Goal: Information Seeking & Learning: Learn about a topic

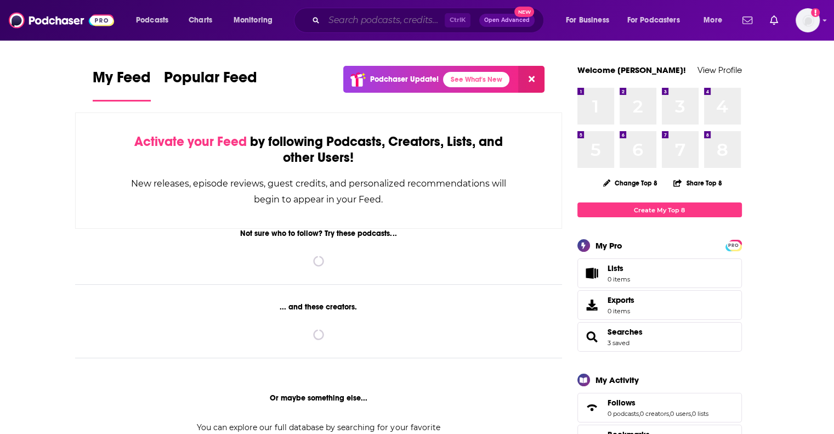
click at [339, 20] on input "Search podcasts, credits, & more..." at bounding box center [384, 21] width 121 height 18
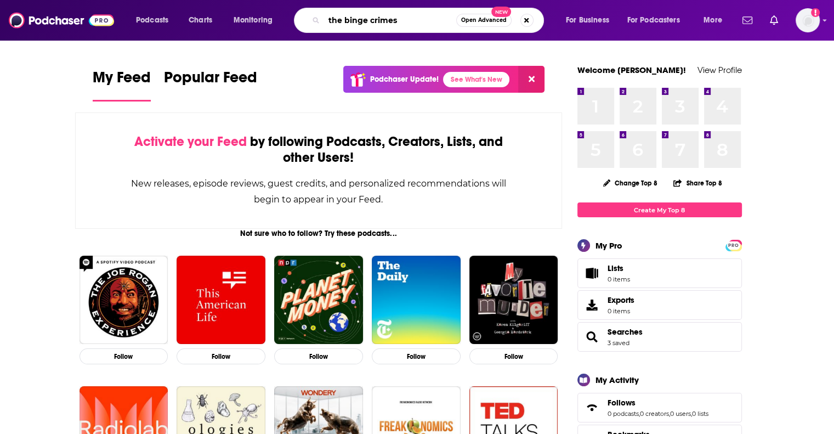
type input "the binge crimes"
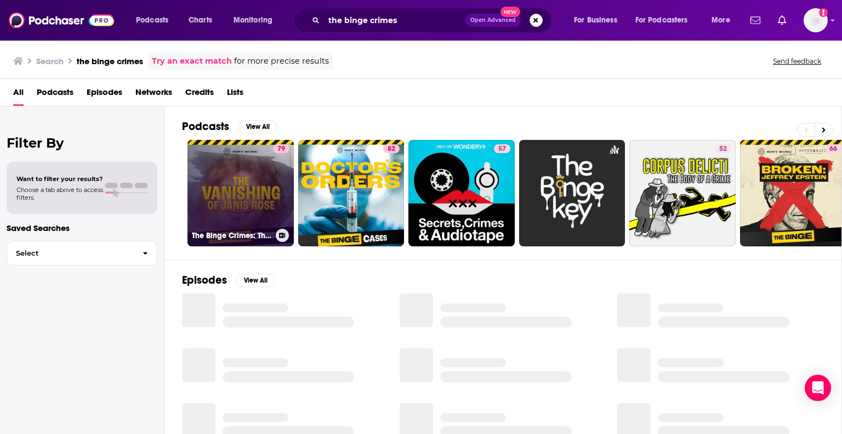
click at [235, 177] on link "79 The Binge Crimes: The Vanishing of [PERSON_NAME]" at bounding box center [240, 193] width 106 height 106
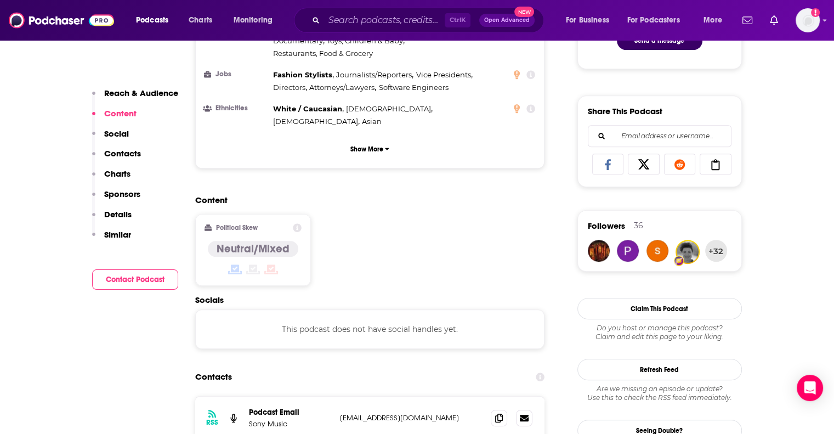
scroll to position [725, 0]
click at [118, 169] on p "Charts" at bounding box center [117, 173] width 26 height 10
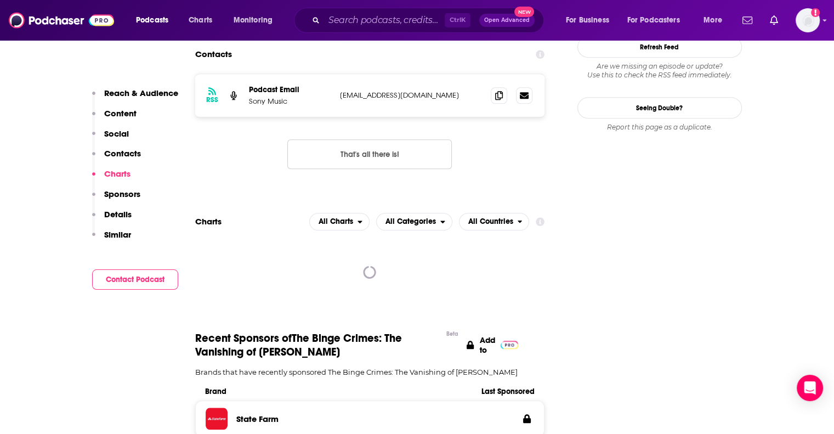
scroll to position [1050, 0]
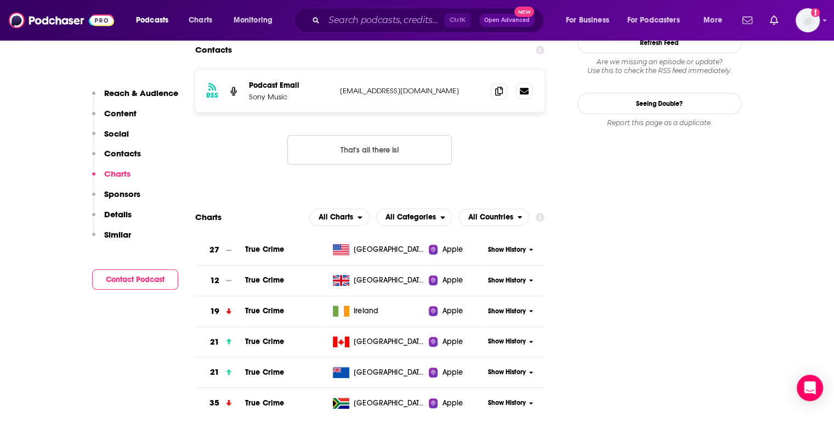
click at [494, 245] on span "Show History" at bounding box center [507, 249] width 38 height 9
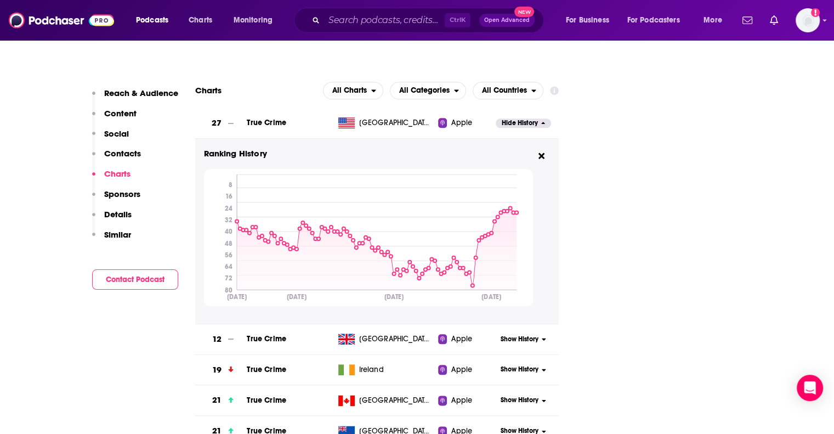
scroll to position [1191, 0]
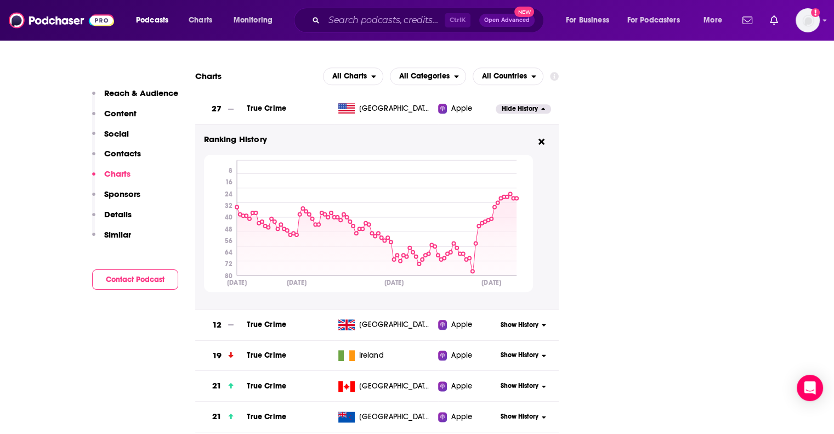
click at [536, 320] on span "Show History" at bounding box center [519, 324] width 38 height 9
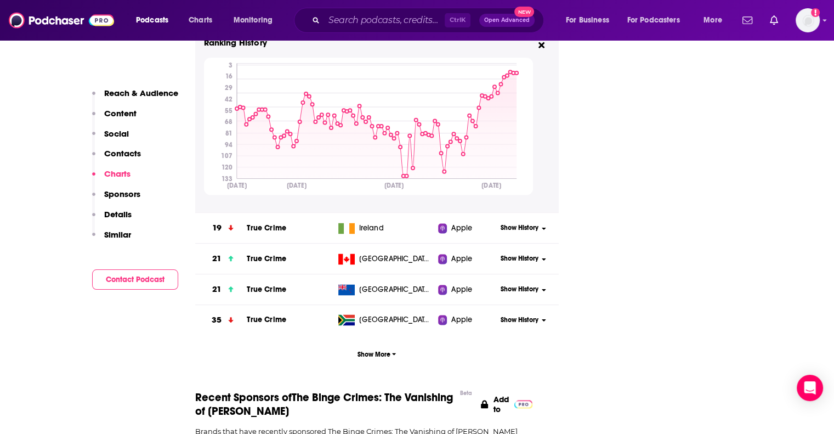
scroll to position [1524, 0]
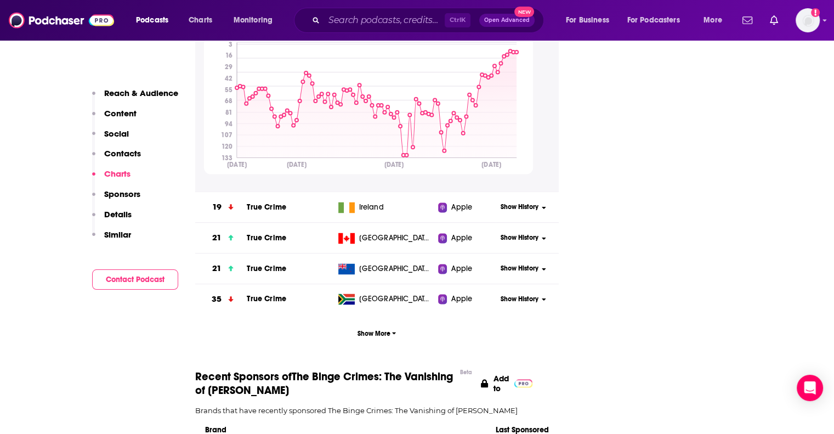
click at [511, 202] on span "Show History" at bounding box center [519, 206] width 38 height 9
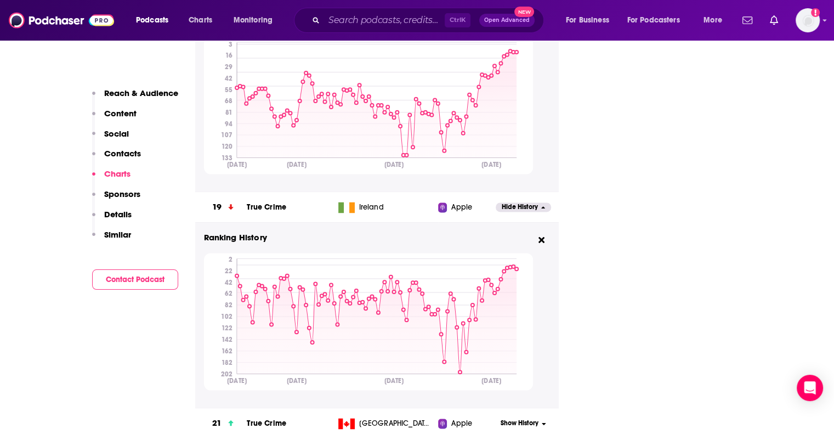
click at [492, 408] on td "Apple" at bounding box center [467, 423] width 58 height 31
click at [511, 418] on span "Show History" at bounding box center [519, 422] width 38 height 9
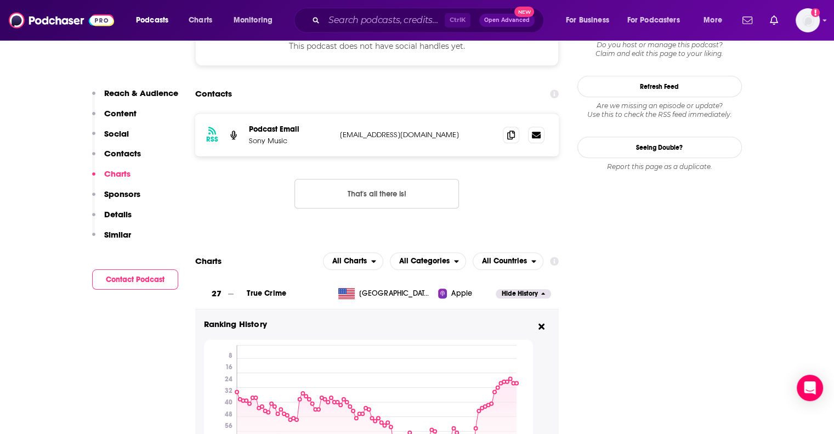
scroll to position [1006, 0]
click at [540, 322] on icon at bounding box center [541, 326] width 6 height 9
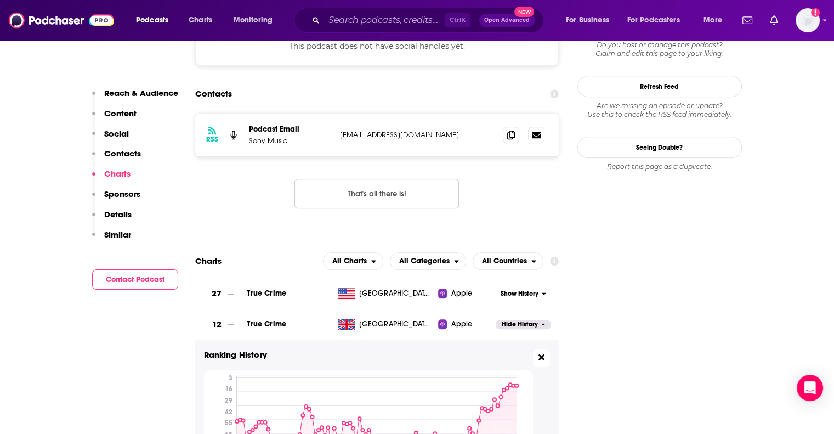
click at [538, 352] on icon at bounding box center [541, 356] width 6 height 9
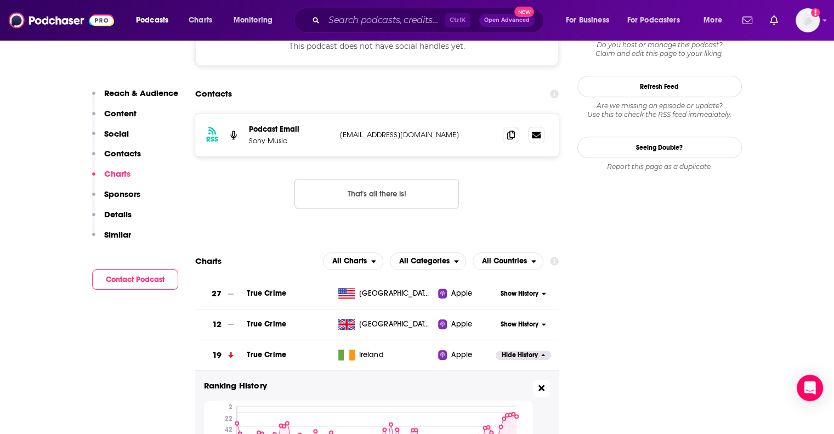
click at [538, 384] on icon at bounding box center [541, 387] width 6 height 6
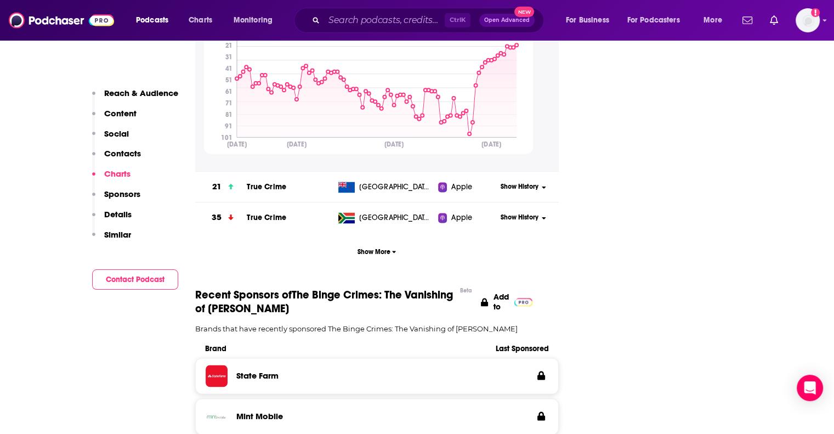
scroll to position [1421, 0]
click at [342, 21] on input "Search podcasts, credits, & more..." at bounding box center [384, 21] width 121 height 18
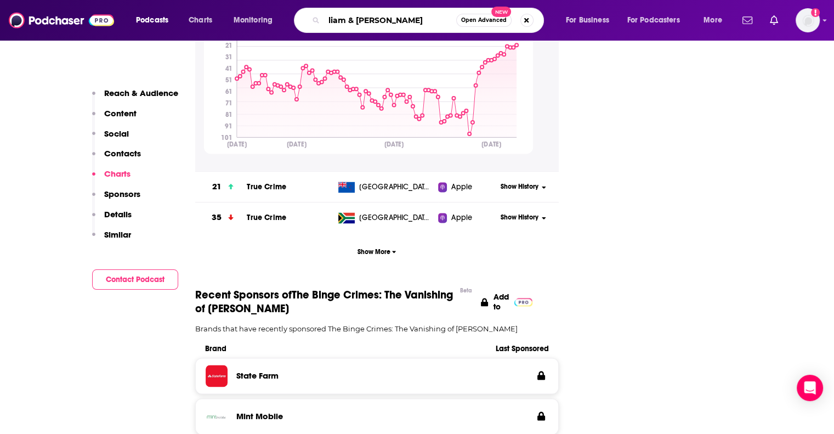
type input "liam & [PERSON_NAME]"
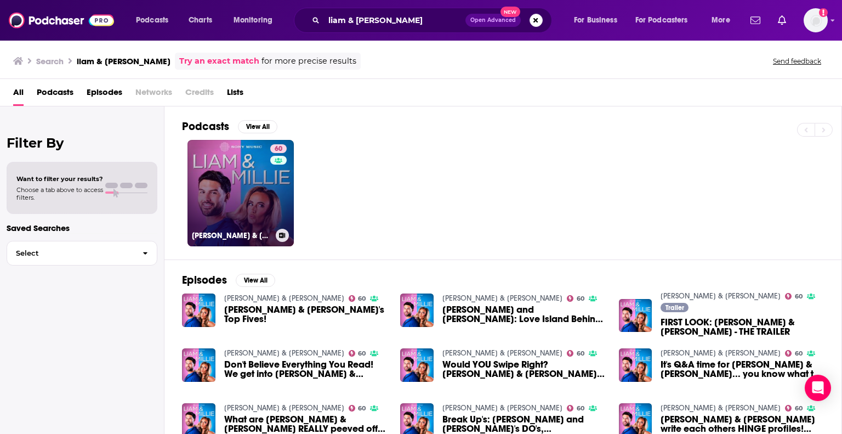
click at [232, 172] on link "60 [PERSON_NAME] & [PERSON_NAME]" at bounding box center [240, 193] width 106 height 106
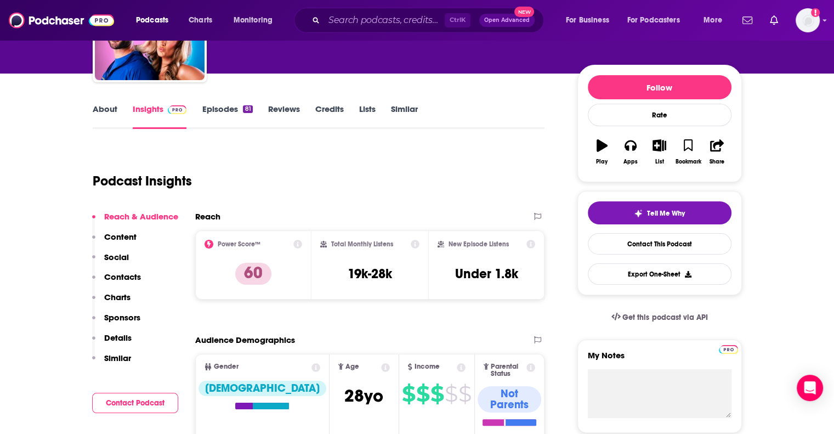
scroll to position [109, 0]
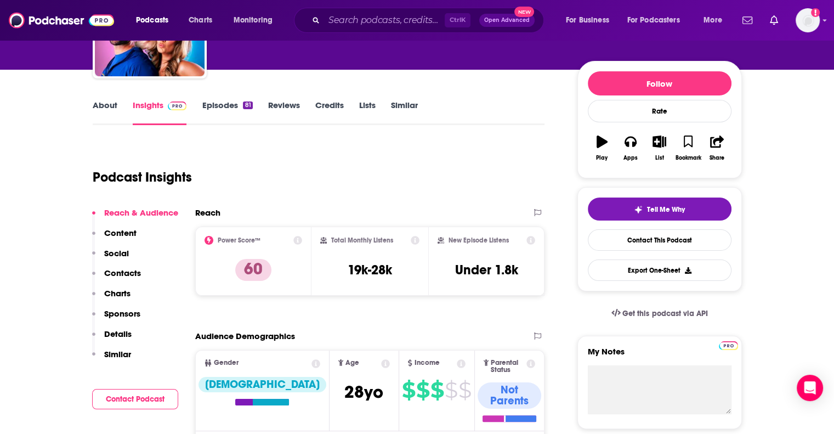
click at [116, 292] on p "Charts" at bounding box center [117, 293] width 26 height 10
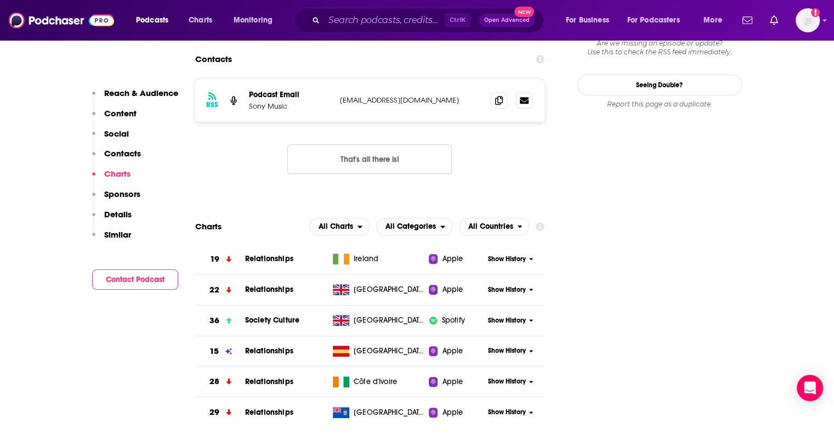
scroll to position [1038, 0]
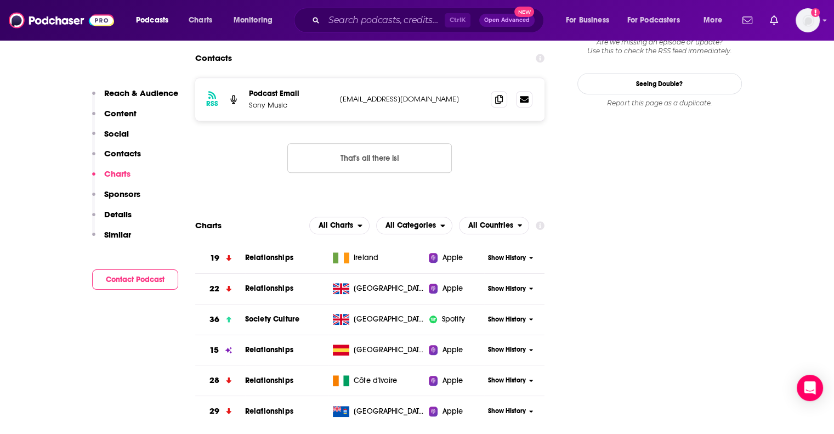
click at [510, 315] on span "Show History" at bounding box center [507, 319] width 38 height 9
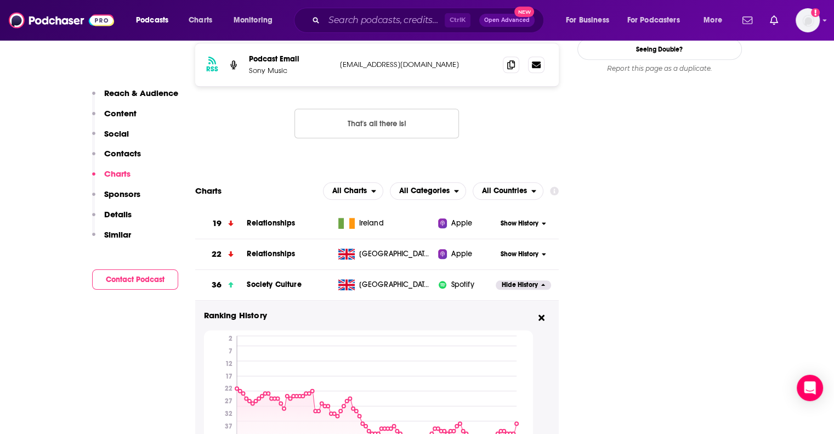
scroll to position [1072, 0]
click at [359, 187] on span "All Charts" at bounding box center [349, 191] width 35 height 8
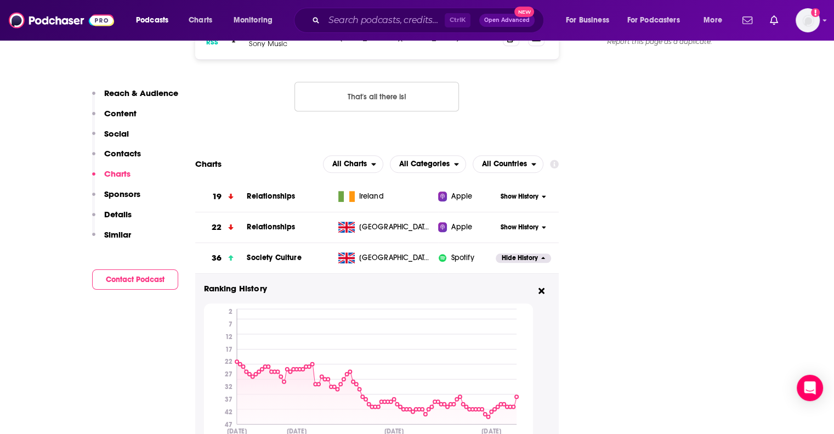
scroll to position [1099, 0]
click at [534, 223] on span "Show History" at bounding box center [519, 227] width 38 height 9
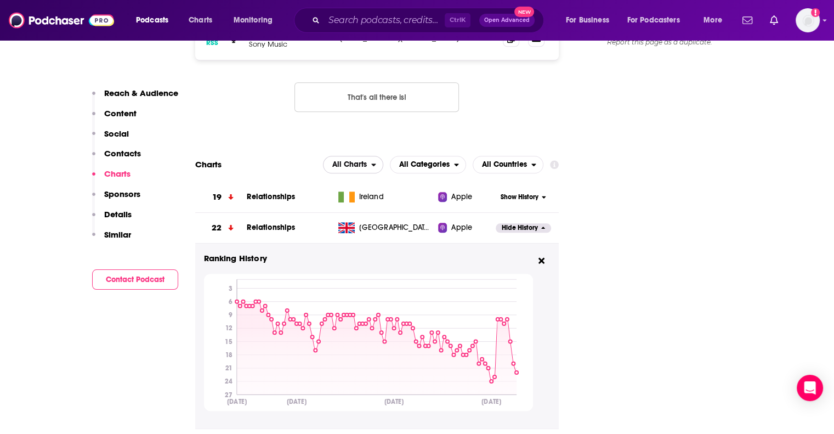
click at [353, 161] on span "All Charts" at bounding box center [349, 165] width 35 height 8
click at [351, 208] on span "Spotify Charts" at bounding box center [352, 211] width 47 height 7
